Goal: Transaction & Acquisition: Purchase product/service

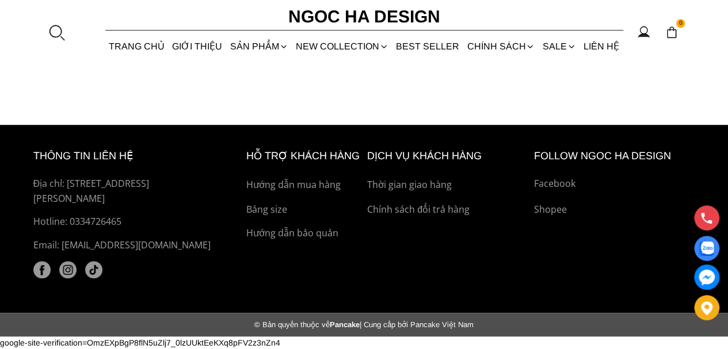
scroll to position [125, 0]
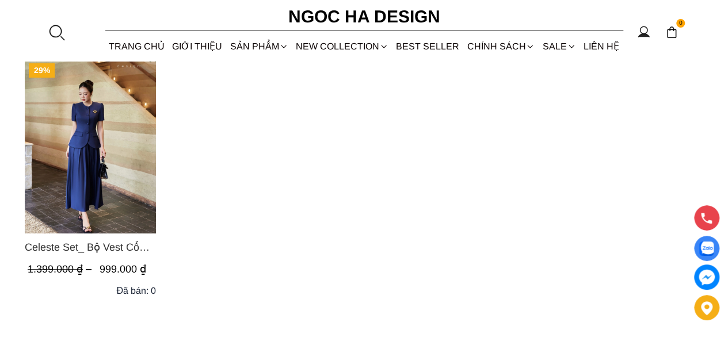
click at [134, 164] on img "Product image - Celeste Set_ Bộ Vest Cổ Tròn Chân Váy Nhún Xòe Màu Xanh Bò BJ142" at bounding box center [90, 146] width 131 height 175
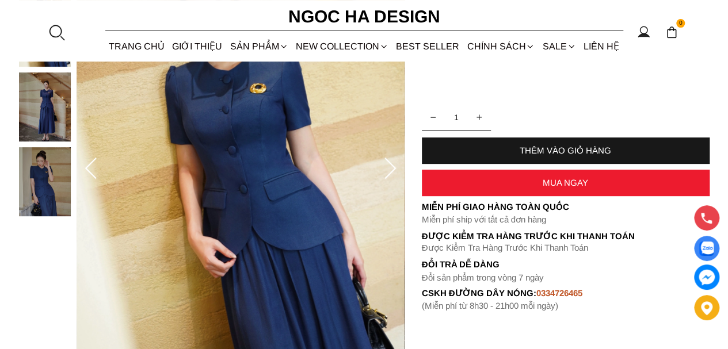
scroll to position [230, 0]
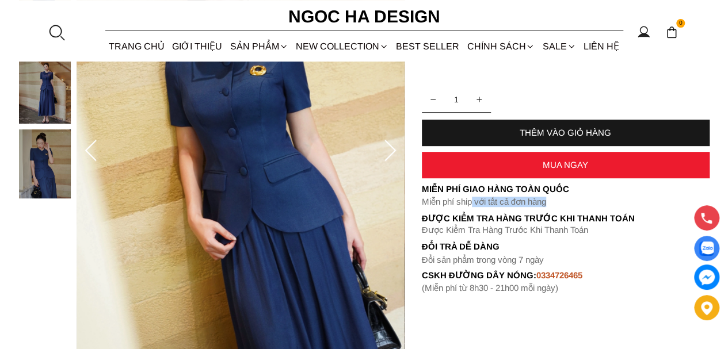
drag, startPoint x: 474, startPoint y: 200, endPoint x: 566, endPoint y: 202, distance: 92.1
click at [566, 202] on p "Miễn phí ship với tất cả đơn hàng" at bounding box center [566, 202] width 288 height 10
click at [586, 199] on p "Miễn phí ship với tất cả đơn hàng" at bounding box center [566, 202] width 288 height 10
